Goal: Book appointment/travel/reservation

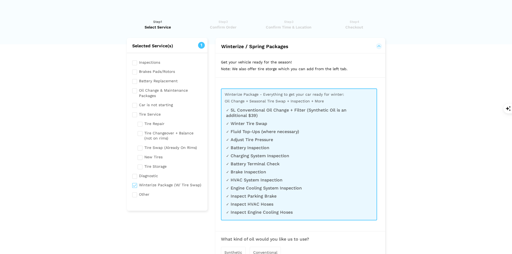
click at [134, 186] on input "checkbox" at bounding box center [167, 184] width 70 height 7
checkbox input "false"
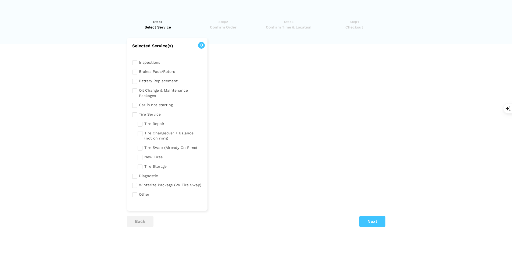
click at [139, 167] on input "checkbox" at bounding box center [170, 166] width 65 height 7
checkbox input "true"
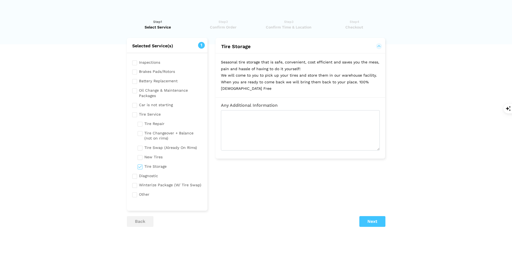
click at [140, 157] on input "checkbox" at bounding box center [170, 156] width 65 height 7
checkbox input "true"
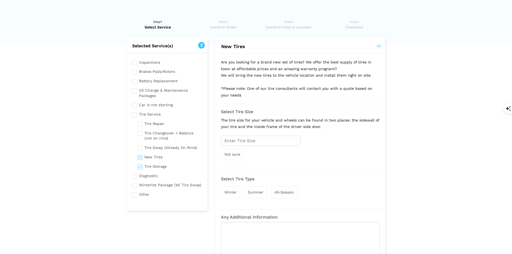
click at [141, 166] on input "checkbox" at bounding box center [170, 166] width 65 height 7
checkbox input "false"
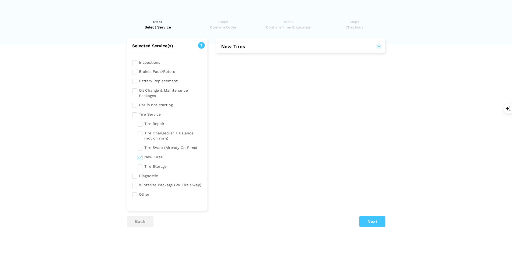
click at [141, 158] on input "checkbox" at bounding box center [170, 156] width 65 height 7
click at [140, 158] on input "checkbox" at bounding box center [170, 156] width 65 height 7
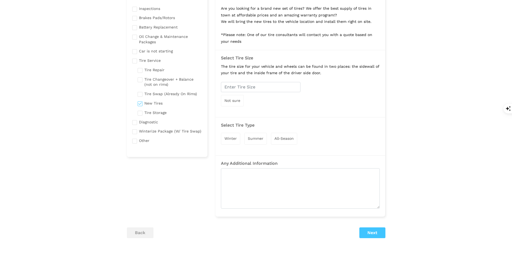
scroll to position [27, 0]
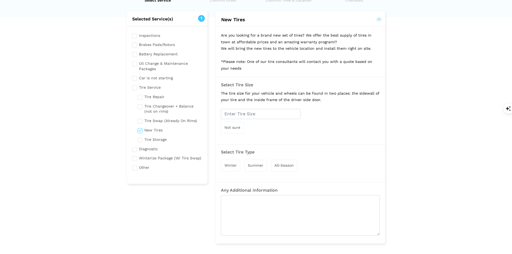
click at [140, 131] on input "checkbox" at bounding box center [170, 129] width 65 height 7
checkbox input "false"
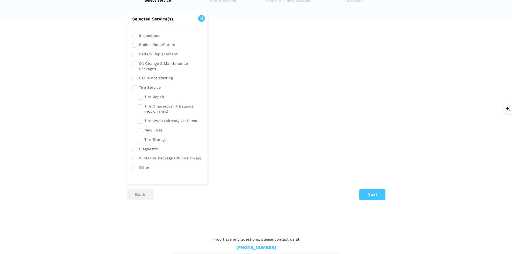
click at [140, 121] on input "checkbox" at bounding box center [170, 120] width 65 height 7
checkbox input "true"
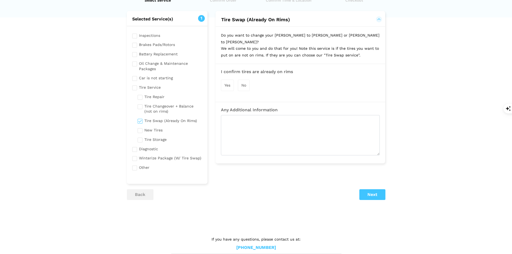
scroll to position [0, 0]
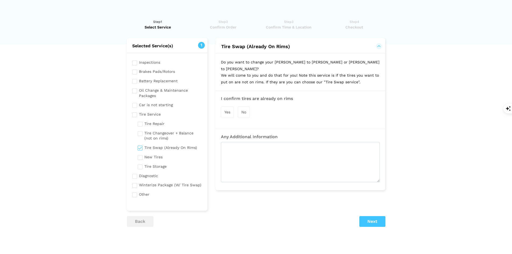
click at [140, 134] on input "checkbox" at bounding box center [170, 135] width 65 height 12
checkbox input "true"
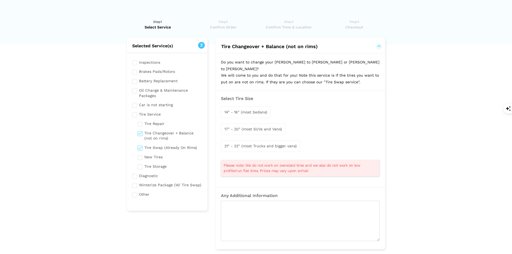
click at [140, 148] on input "checkbox" at bounding box center [170, 147] width 65 height 7
checkbox input "false"
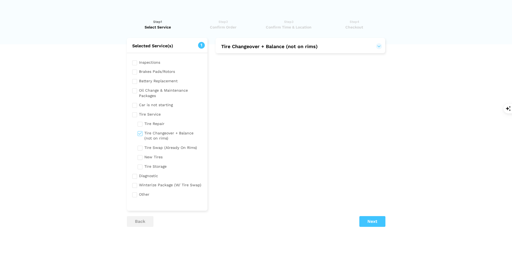
click at [139, 133] on input "checkbox" at bounding box center [170, 135] width 65 height 12
click at [139, 134] on input "checkbox" at bounding box center [170, 135] width 65 height 12
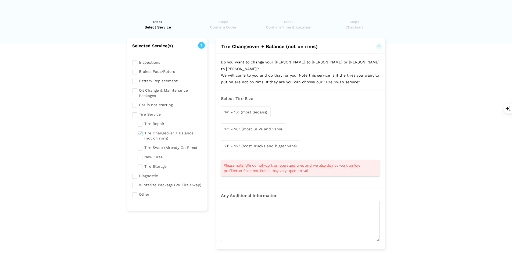
click at [140, 132] on input "checkbox" at bounding box center [170, 135] width 65 height 12
checkbox input "false"
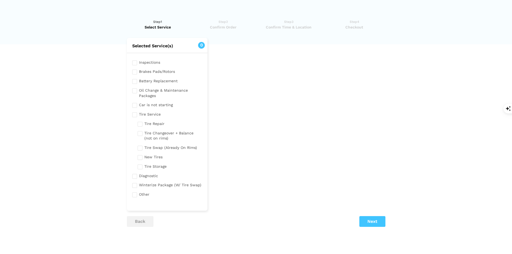
click at [140, 124] on input "checkbox" at bounding box center [170, 123] width 65 height 7
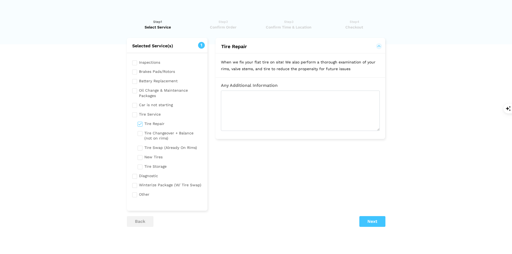
click at [140, 124] on input "checkbox" at bounding box center [170, 123] width 65 height 7
checkbox input "false"
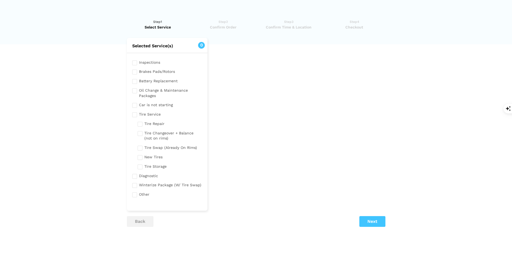
click at [133, 114] on input "checkbox" at bounding box center [167, 113] width 70 height 7
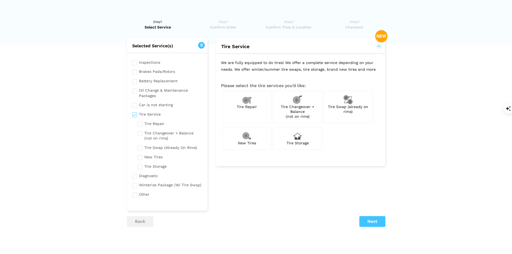
click at [133, 115] on input "checkbox" at bounding box center [167, 113] width 70 height 7
checkbox input "false"
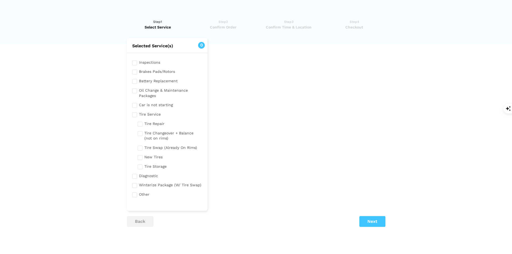
click at [135, 106] on input "checkbox" at bounding box center [167, 104] width 70 height 7
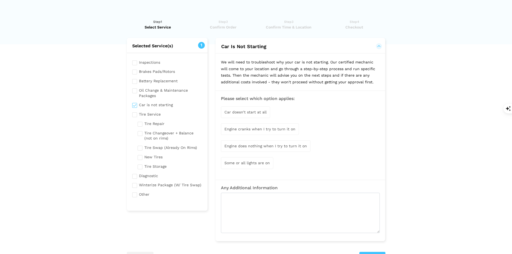
click at [134, 107] on input "checkbox" at bounding box center [167, 104] width 70 height 7
checkbox input "false"
